Goal: Information Seeking & Learning: Learn about a topic

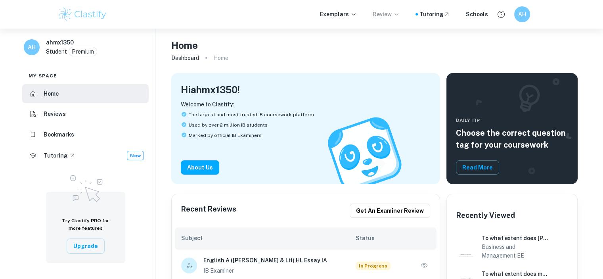
click at [388, 14] on p "Review" at bounding box center [386, 14] width 27 height 9
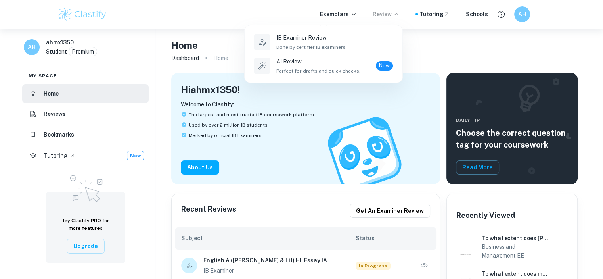
click at [334, 11] on div at bounding box center [301, 139] width 603 height 279
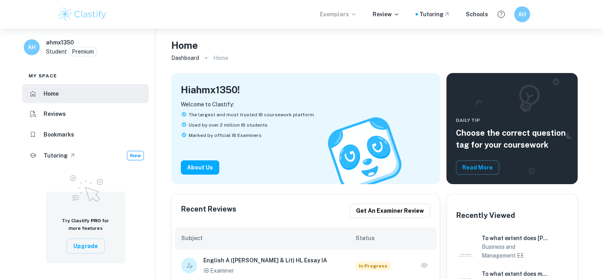
click at [334, 11] on p "Exemplars" at bounding box center [338, 14] width 37 height 9
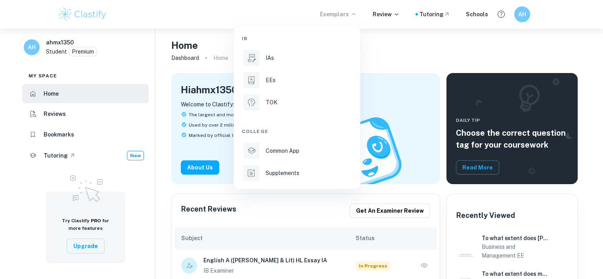
click at [414, 23] on div at bounding box center [301, 139] width 603 height 279
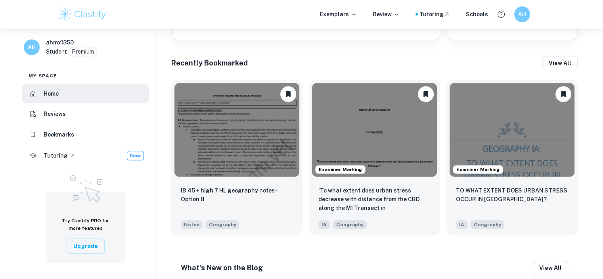
scroll to position [534, 0]
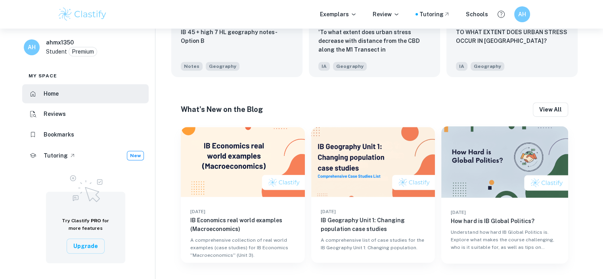
click at [27, 47] on h6 "AH" at bounding box center [31, 47] width 9 height 9
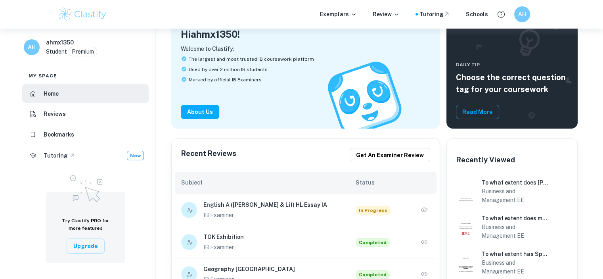
scroll to position [0, 0]
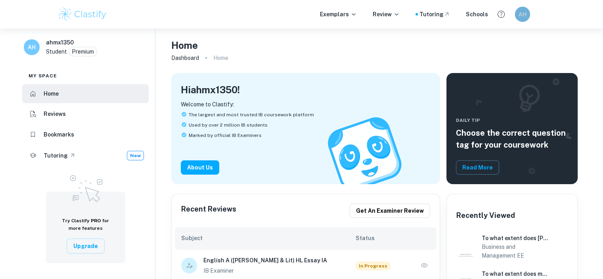
click at [516, 12] on div "AH" at bounding box center [522, 14] width 15 height 15
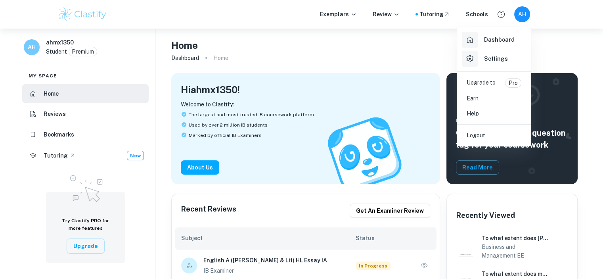
click at [485, 39] on h6 "Dashboard" at bounding box center [499, 39] width 31 height 9
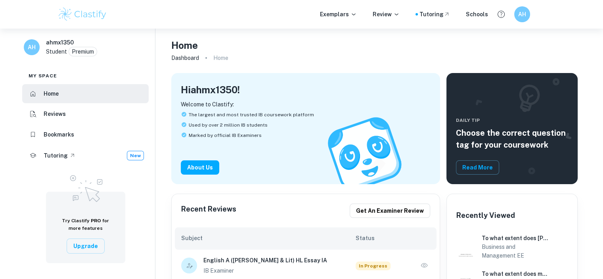
click at [517, 12] on h6 "AH" at bounding box center [521, 14] width 9 height 9
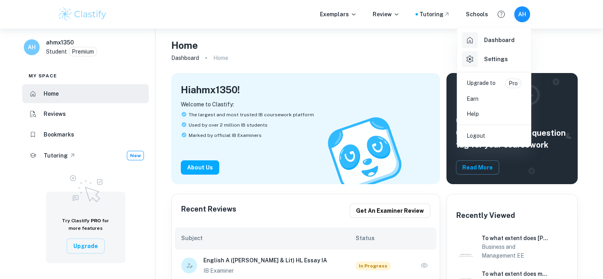
click at [403, 50] on div at bounding box center [301, 139] width 603 height 279
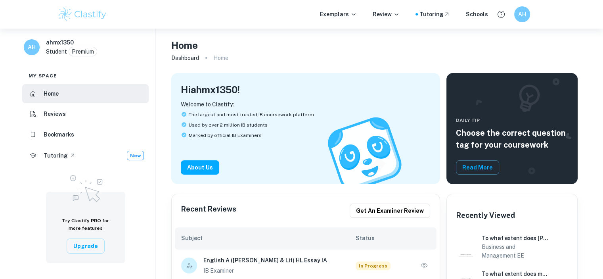
click at [217, 55] on p "Home" at bounding box center [220, 58] width 15 height 9
click at [207, 57] on ol "Dashboard Home" at bounding box center [374, 57] width 406 height 11
click at [353, 11] on p "Exemplars" at bounding box center [338, 14] width 37 height 9
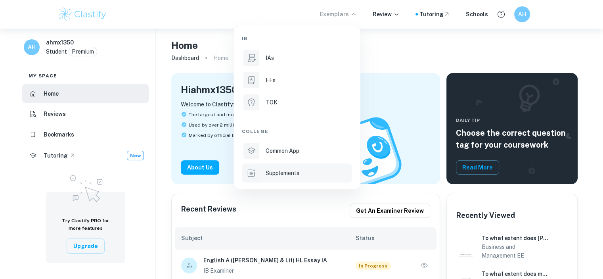
click at [291, 173] on p "Supplements" at bounding box center [283, 173] width 34 height 9
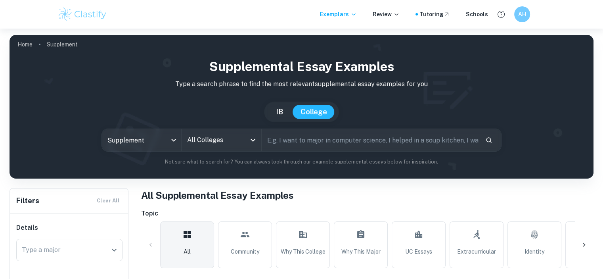
click at [211, 146] on input "All Colleges" at bounding box center [215, 139] width 60 height 15
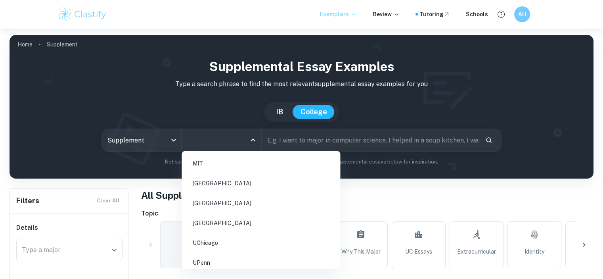
click at [355, 15] on icon at bounding box center [354, 14] width 4 height 2
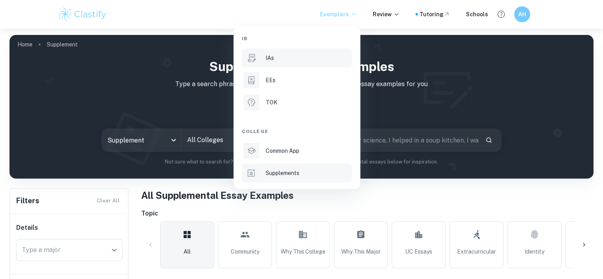
click at [310, 57] on div "IAs" at bounding box center [308, 58] width 85 height 9
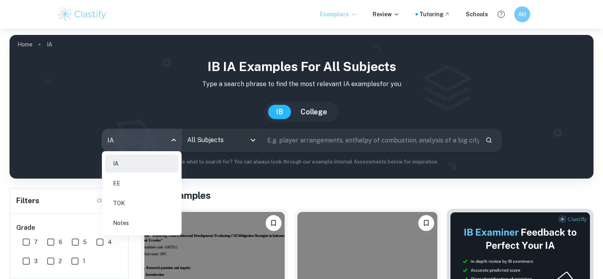
click at [163, 131] on body "We value your privacy We use cookies to enhance your browsing experience, serve…" at bounding box center [301, 168] width 603 height 279
click at [152, 220] on li "Notes" at bounding box center [141, 223] width 73 height 18
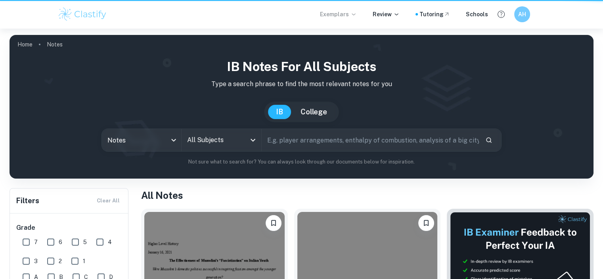
type input "notes"
click at [207, 140] on div at bounding box center [301, 139] width 603 height 279
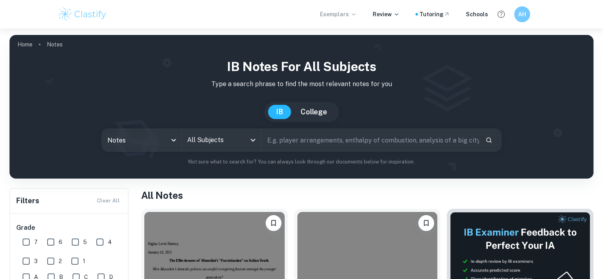
click at [234, 138] on input "All Subjects" at bounding box center [215, 139] width 60 height 15
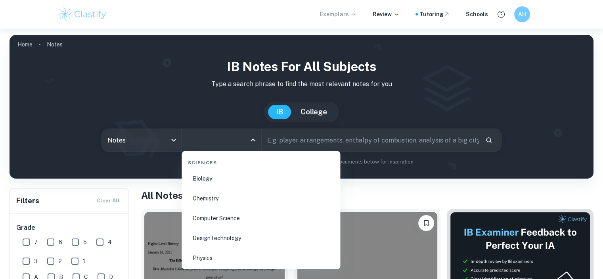
scroll to position [1170, 0]
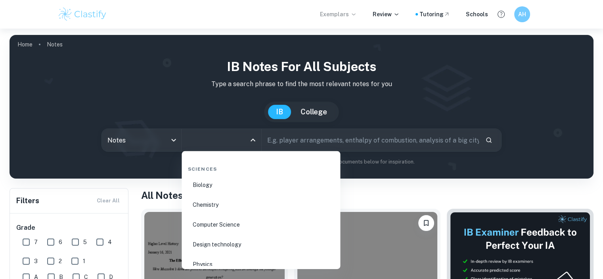
click at [238, 222] on li "Computer Science" at bounding box center [261, 225] width 152 height 18
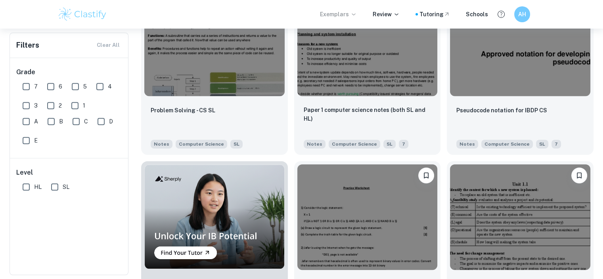
scroll to position [393, 0]
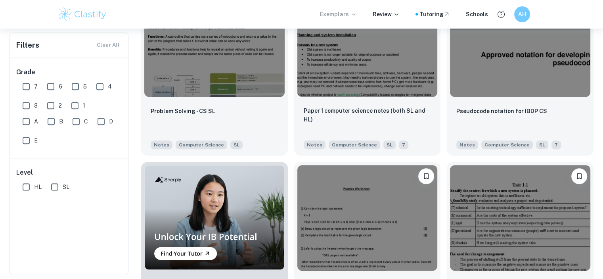
click at [27, 188] on input "HL" at bounding box center [26, 187] width 16 height 16
checkbox input "true"
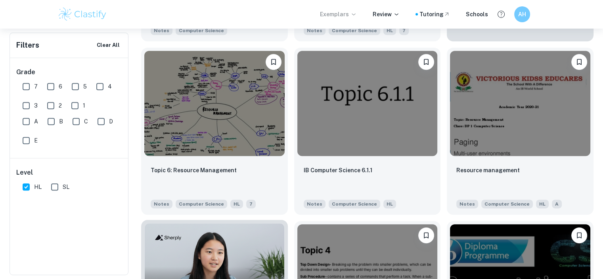
scroll to position [0, 0]
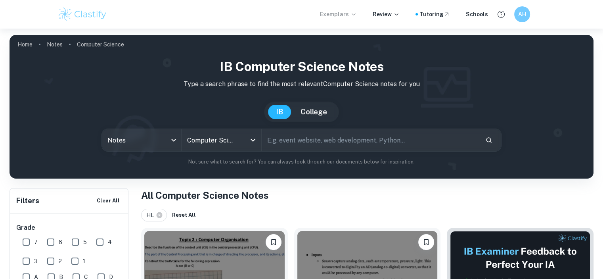
click at [293, 138] on input "text" at bounding box center [370, 140] width 217 height 22
type input "full notes ib cs hl"
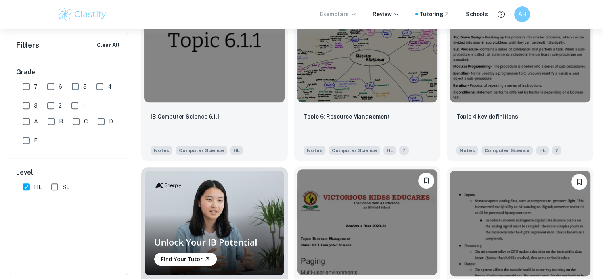
scroll to position [610, 0]
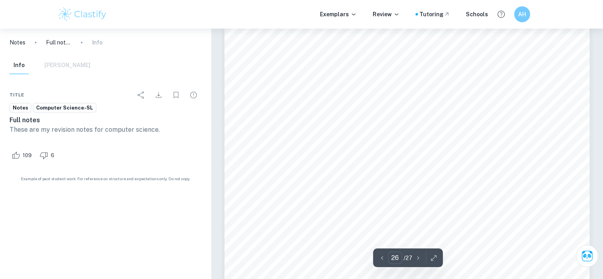
type input "27"
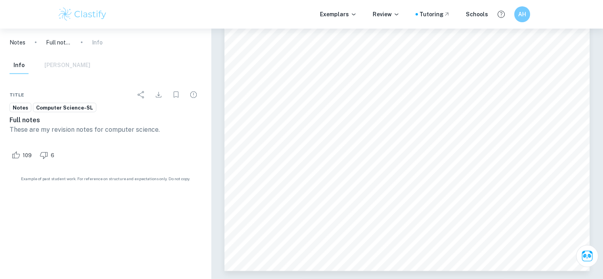
click at [55, 42] on p "Full notes" at bounding box center [58, 42] width 25 height 9
click at [19, 64] on button "Info" at bounding box center [19, 65] width 19 height 17
